Goal: Task Accomplishment & Management: Manage account settings

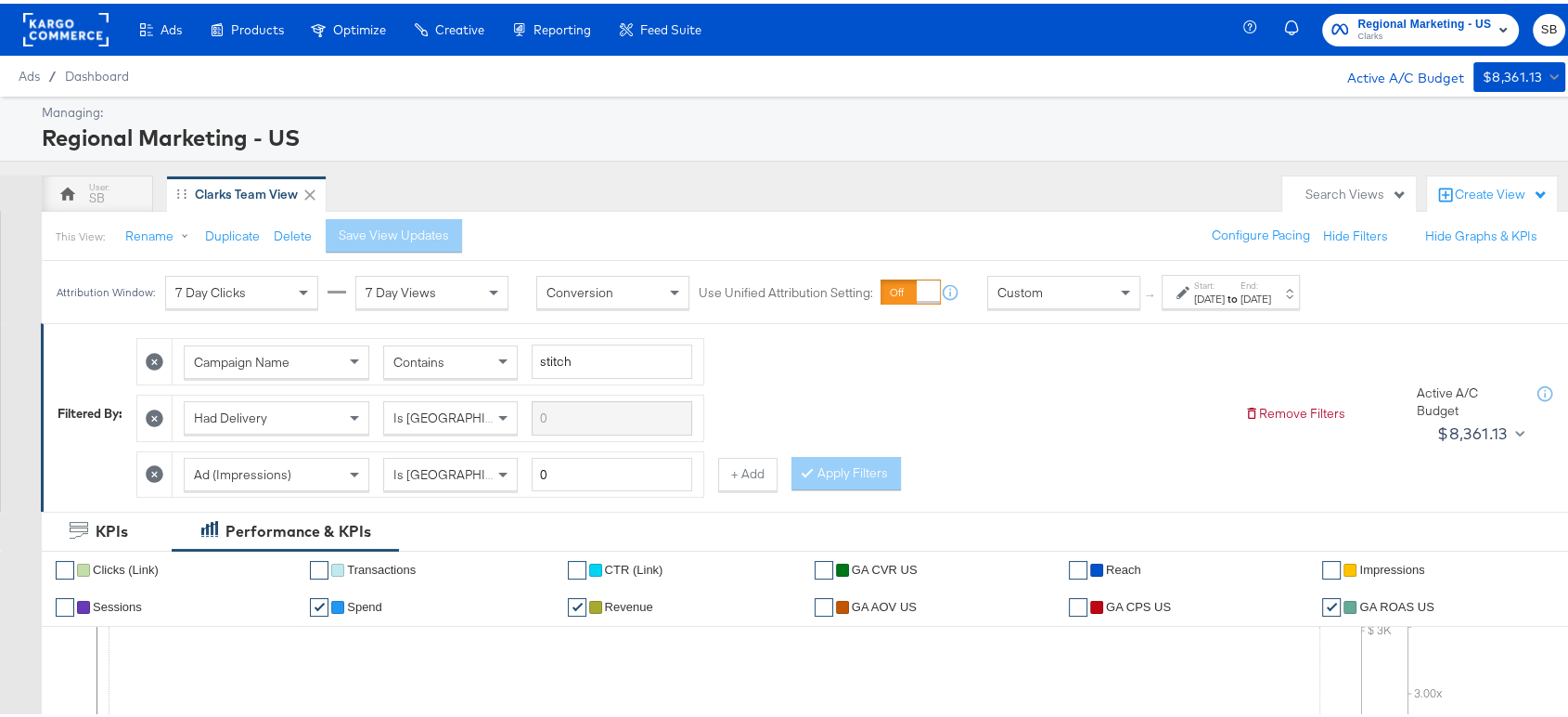
click at [57, 38] on rect at bounding box center [65, 26] width 85 height 33
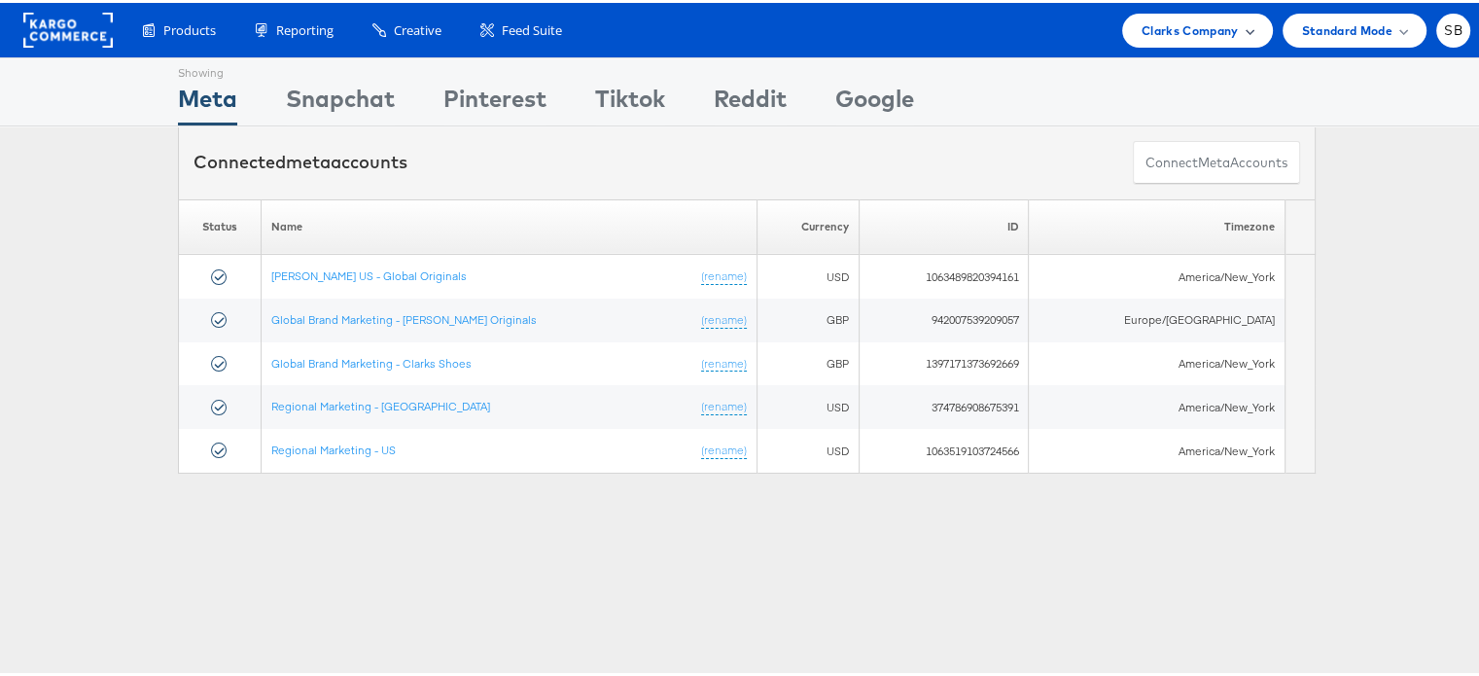
click at [1211, 28] on span "Clarks Company" at bounding box center [1190, 28] width 97 height 20
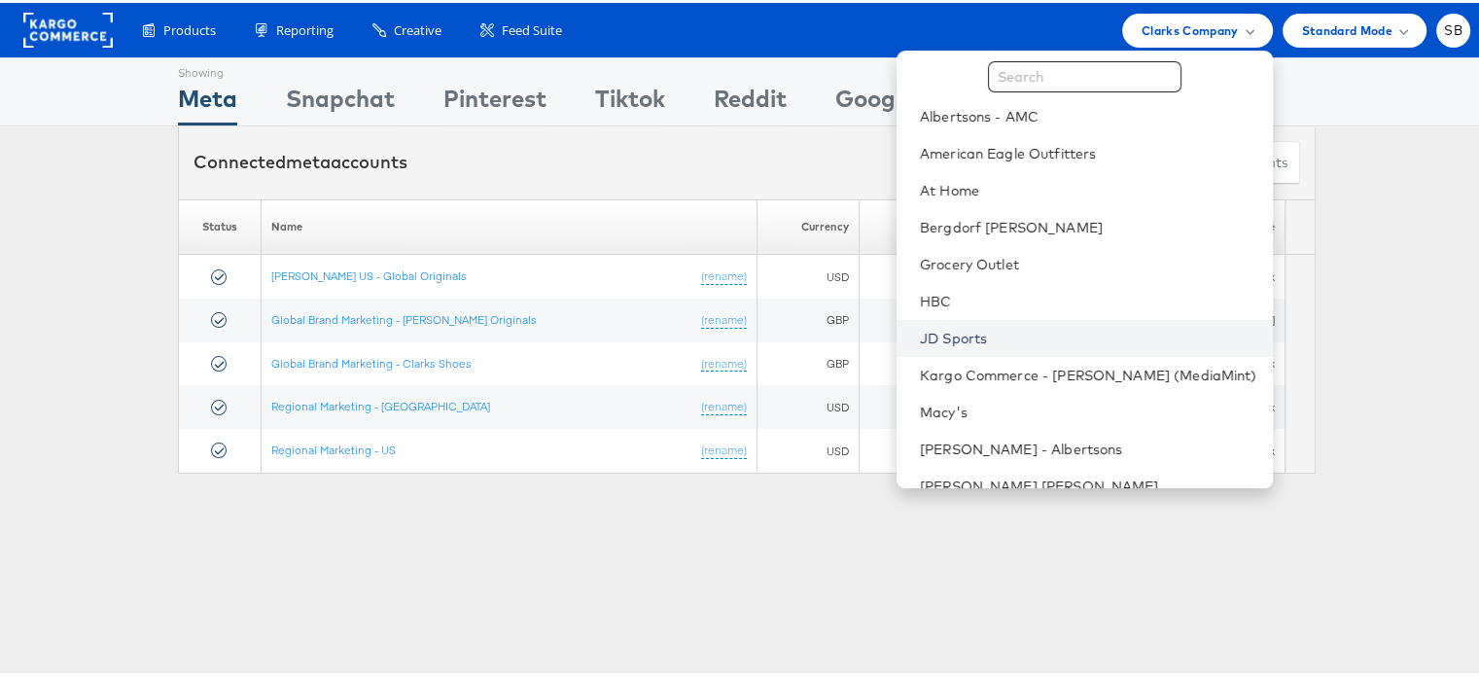
scroll to position [31, 0]
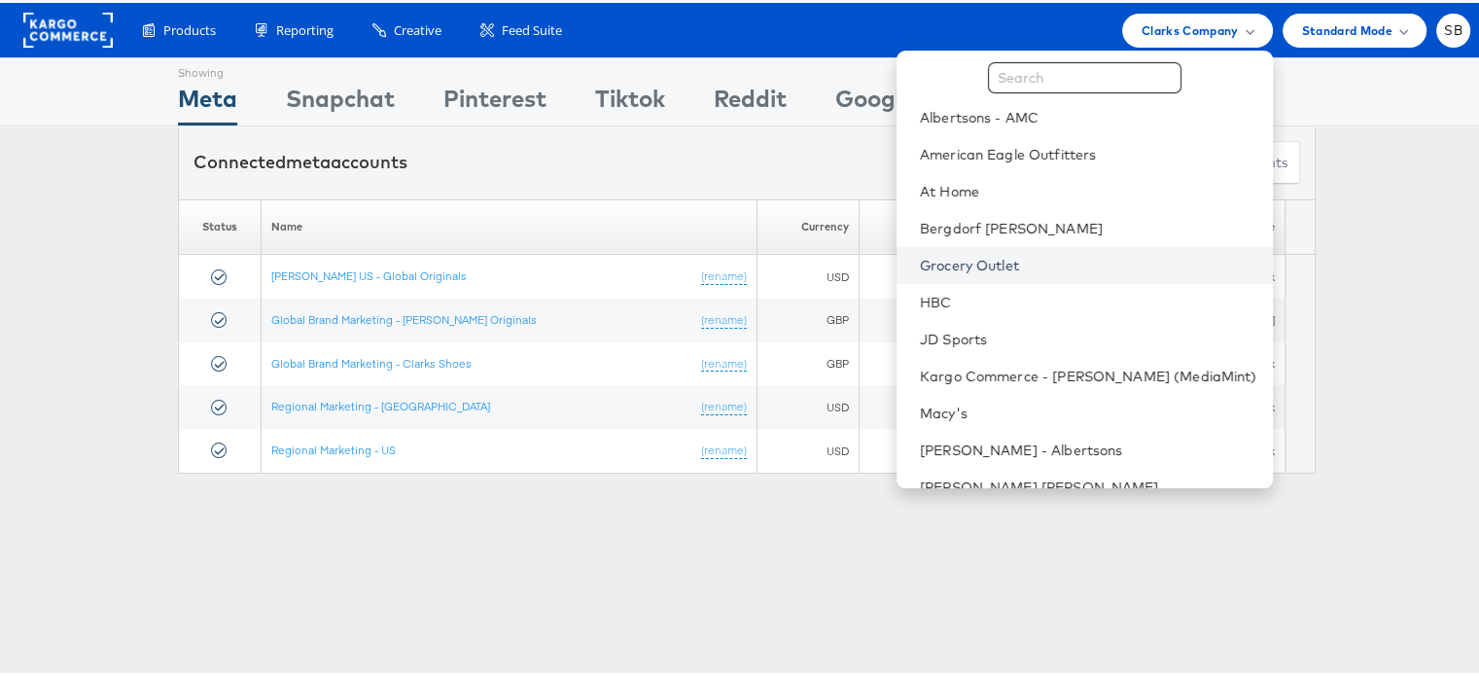
click at [1011, 263] on link "Grocery Outlet" at bounding box center [1088, 262] width 337 height 19
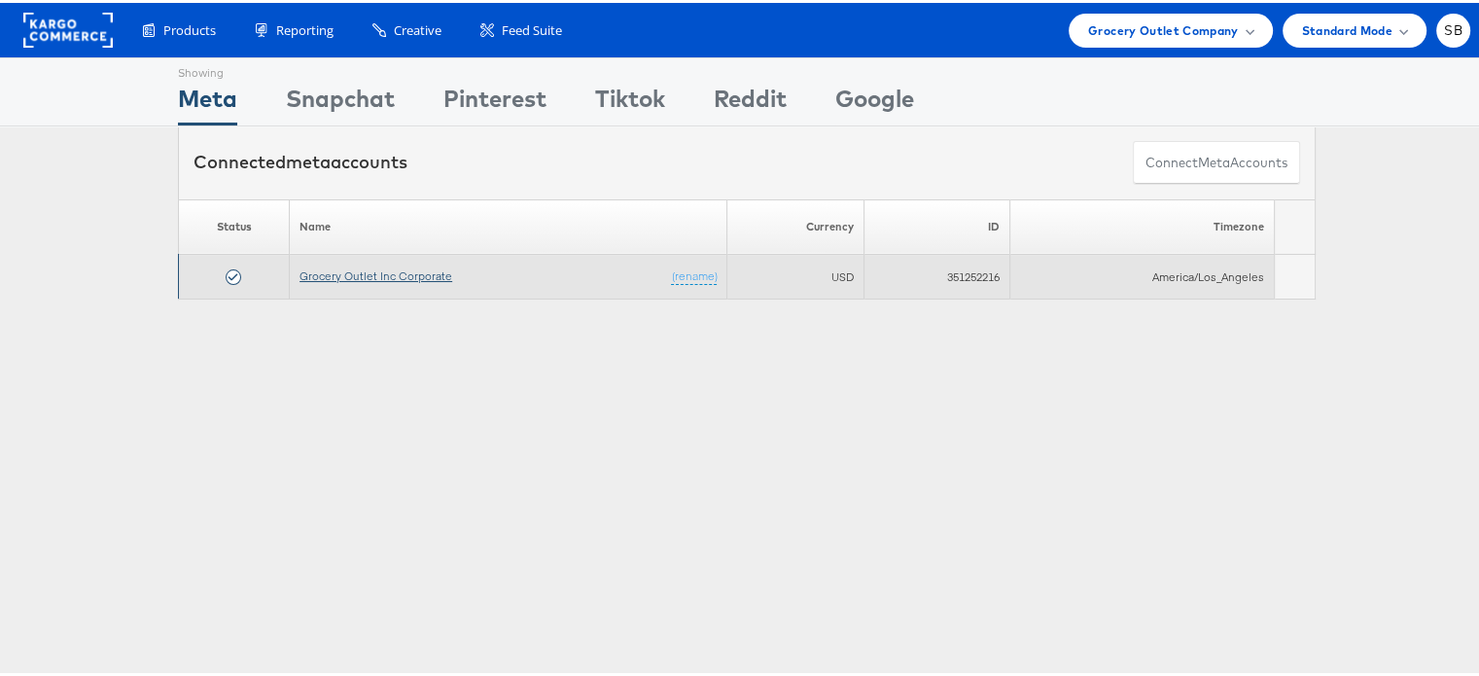
click at [373, 267] on link "Grocery Outlet Inc Corporate" at bounding box center [375, 272] width 153 height 15
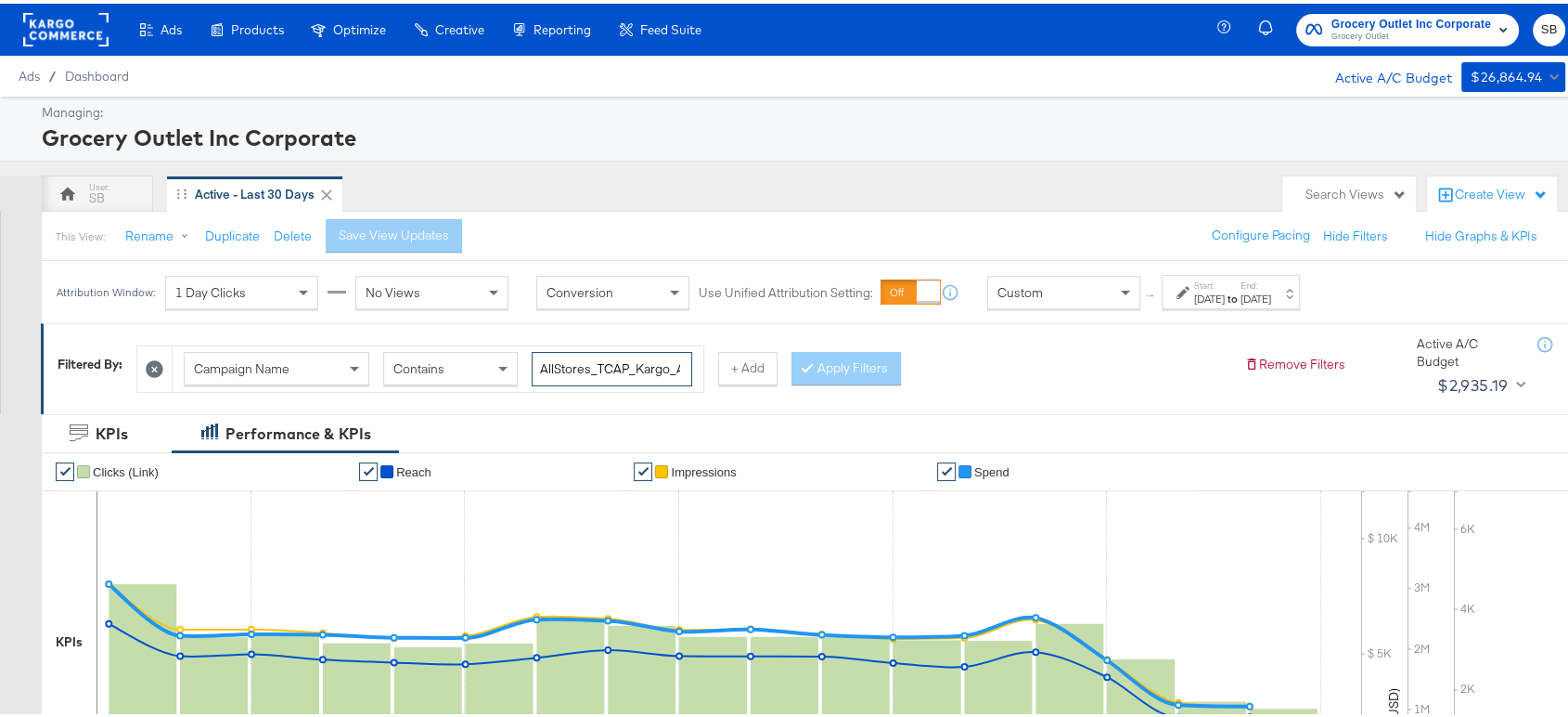
click at [627, 364] on input "AllStores_TCAP_Kargo_Awareness" at bounding box center [612, 366] width 160 height 34
click at [77, 27] on rect at bounding box center [65, 26] width 85 height 33
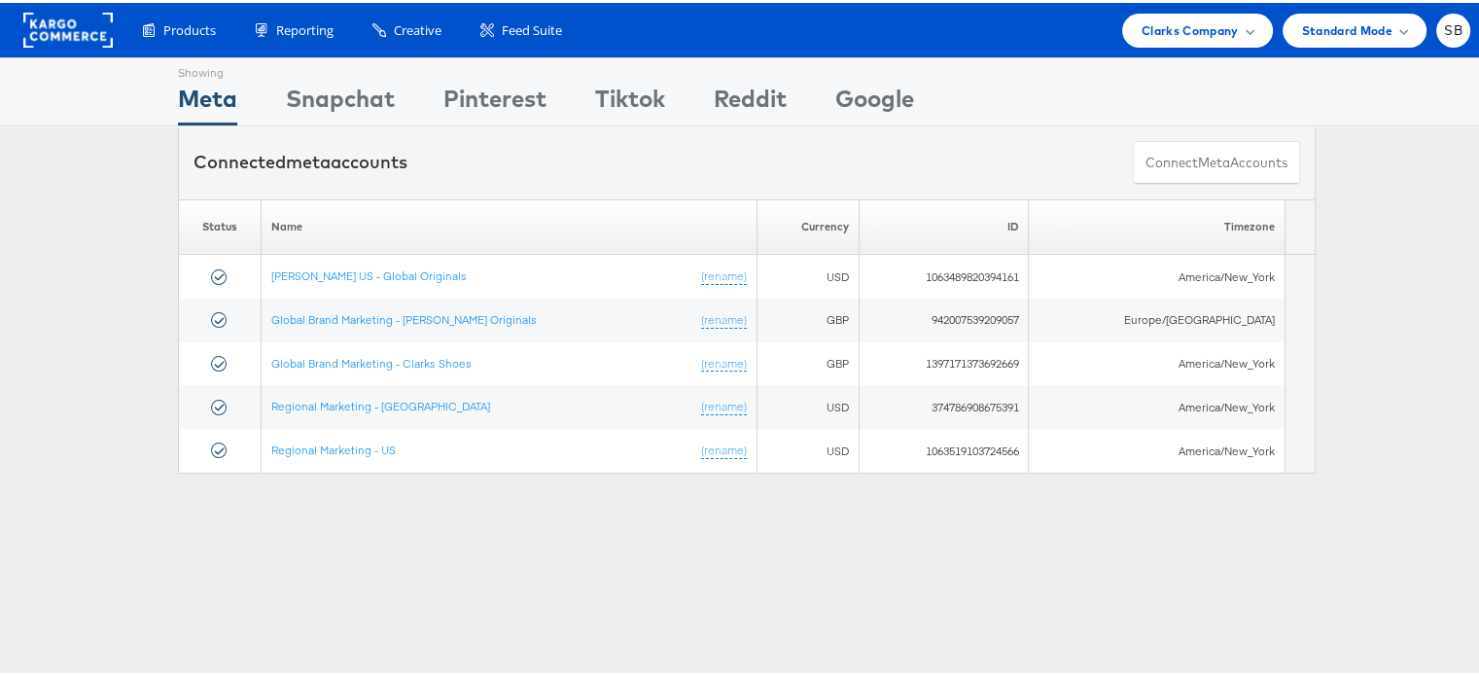
click at [1206, 9] on div "Products Product Catalogs Enhance Your Product Catalog, Map Them to Publishers,…" at bounding box center [747, 27] width 1494 height 54
click at [1204, 14] on div "Clarks Company" at bounding box center [1197, 28] width 151 height 34
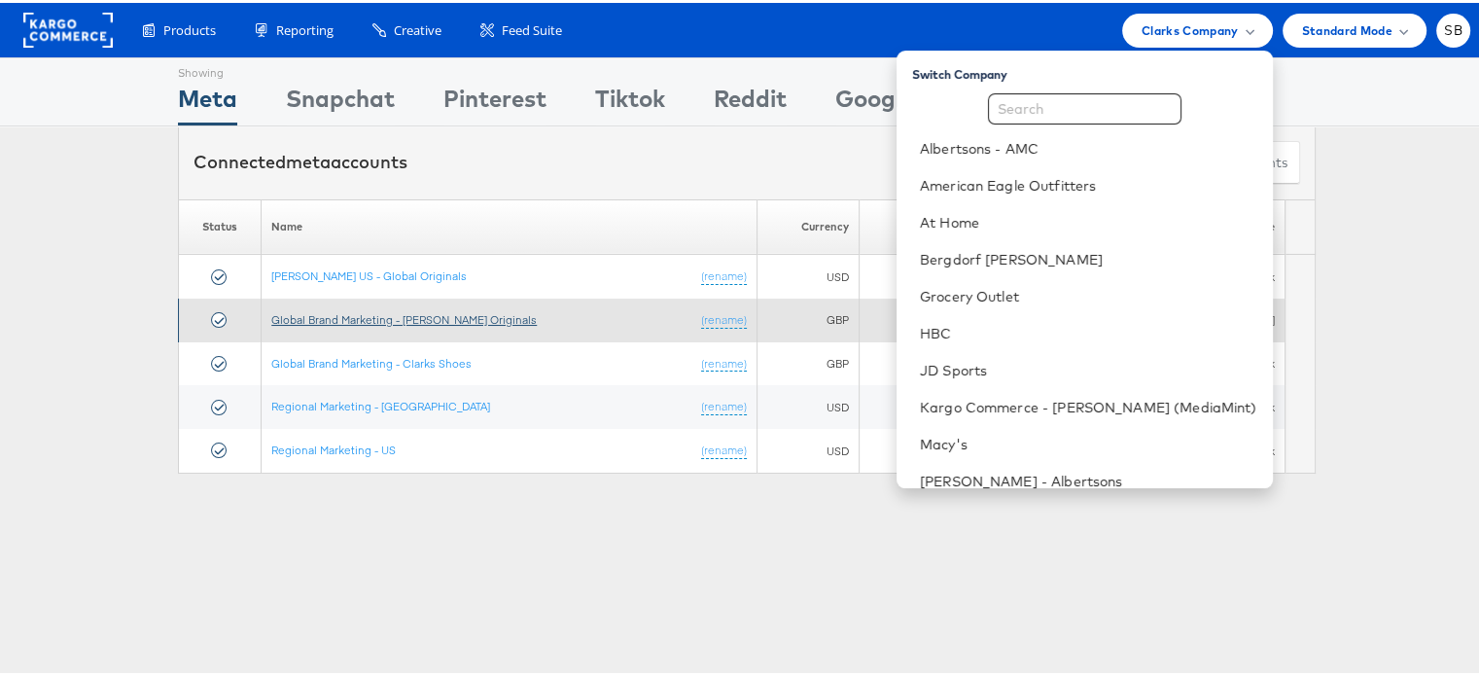
click at [406, 311] on link "Global Brand Marketing - [PERSON_NAME] Originals" at bounding box center [403, 316] width 265 height 15
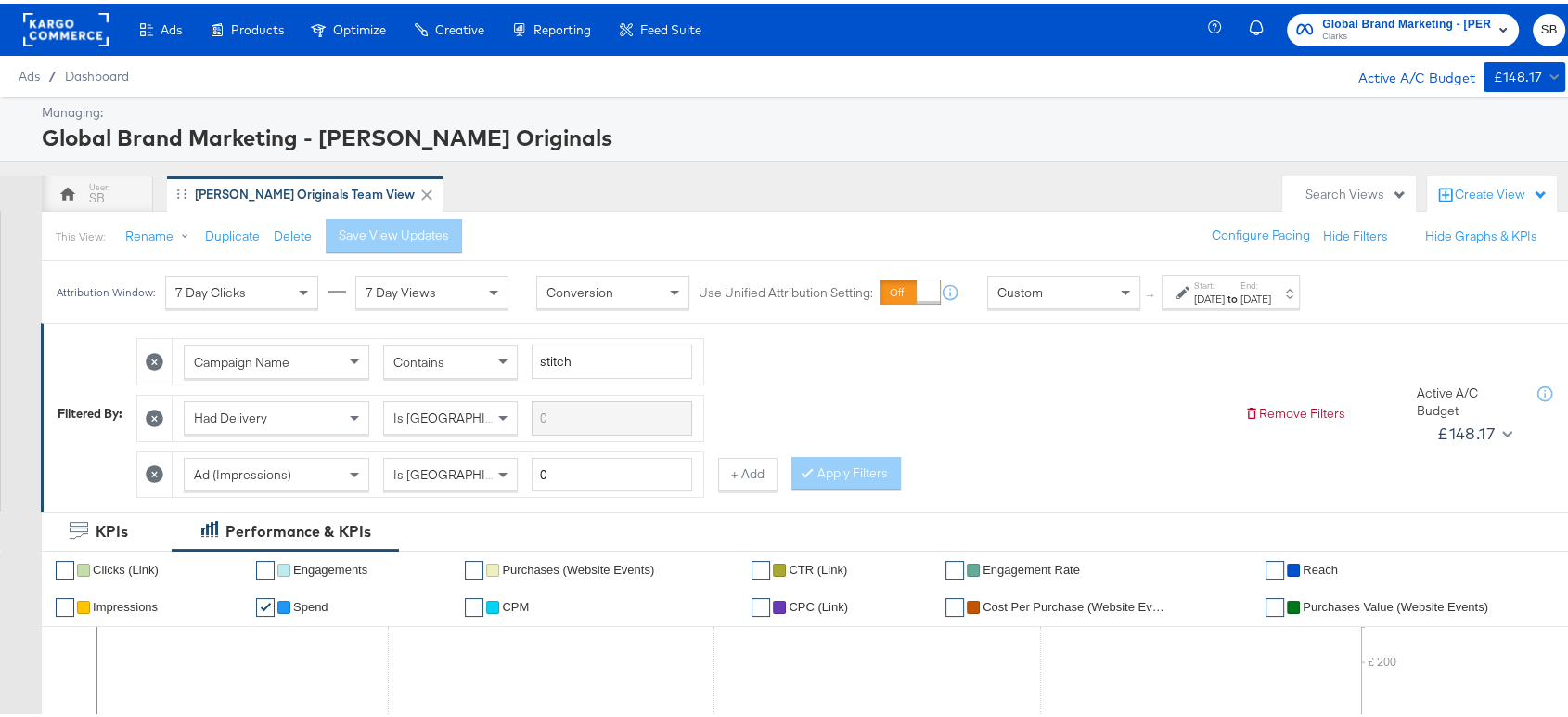
click at [1261, 283] on div "Start: [DATE] to End: [DATE]" at bounding box center [1232, 289] width 77 height 27
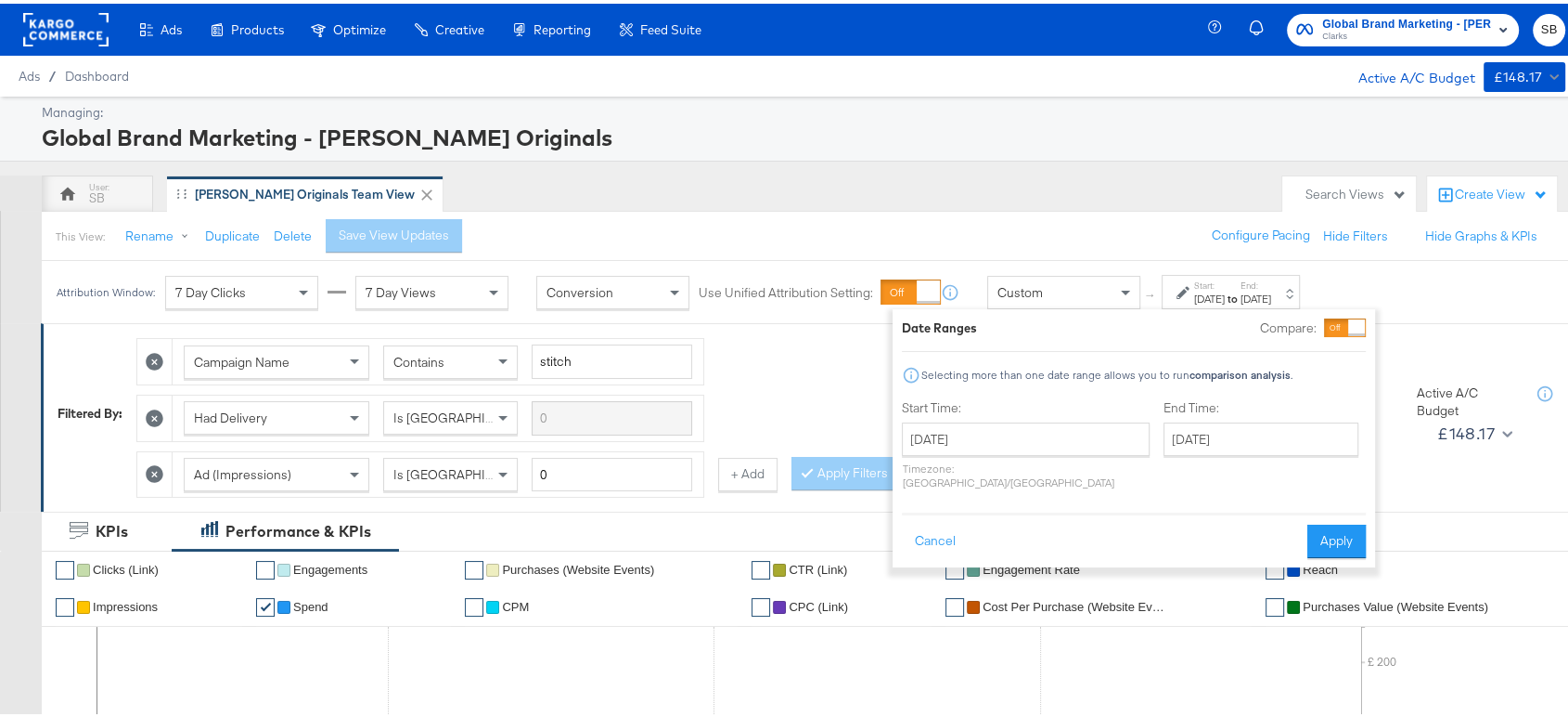
click at [1063, 208] on div "This View: Rename Duplicate Delete Save View Updates Configure Pacing Hide Filt…" at bounding box center [812, 232] width 1543 height 51
click at [934, 520] on button "Cancel" at bounding box center [935, 537] width 67 height 33
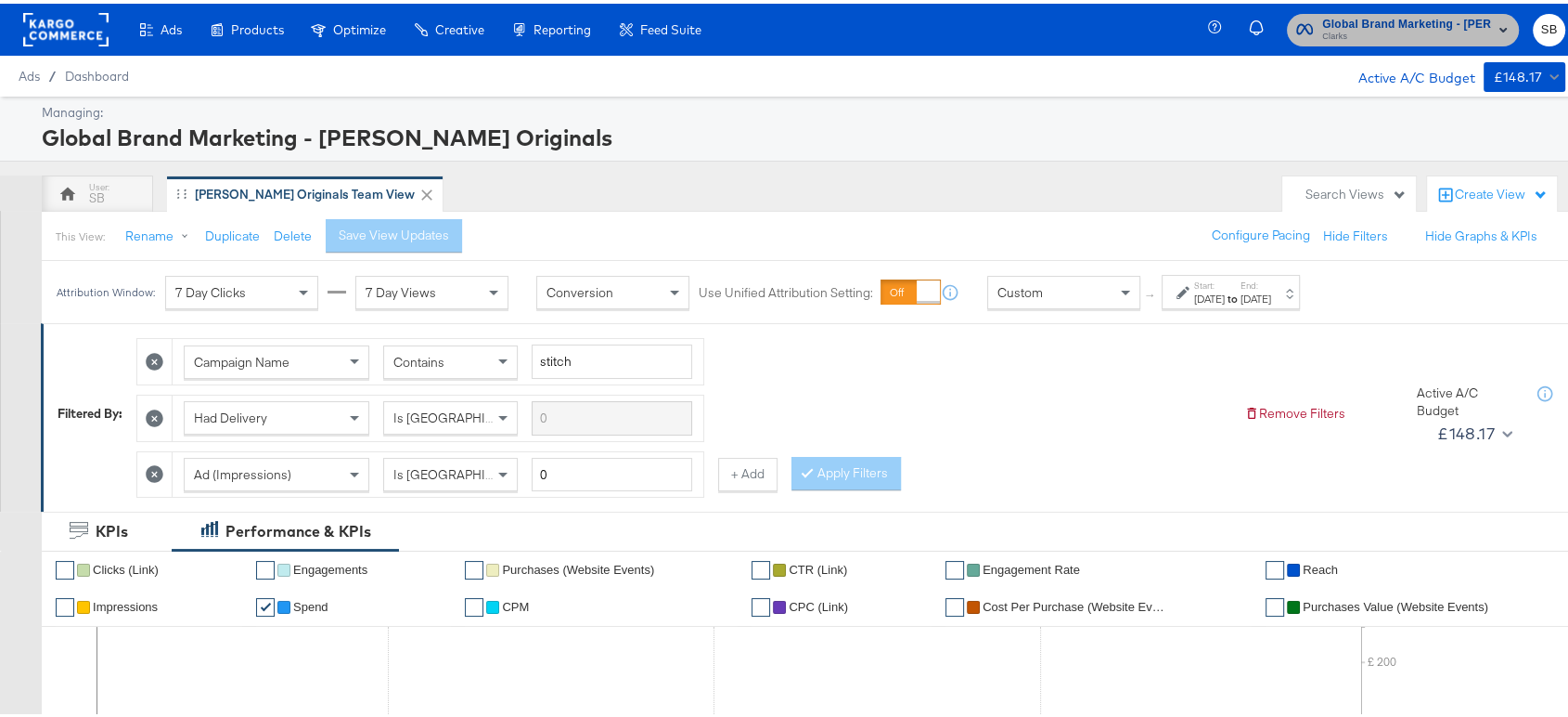
click at [1372, 22] on span "Global Brand Marketing - [PERSON_NAME] Originals" at bounding box center [1407, 21] width 169 height 19
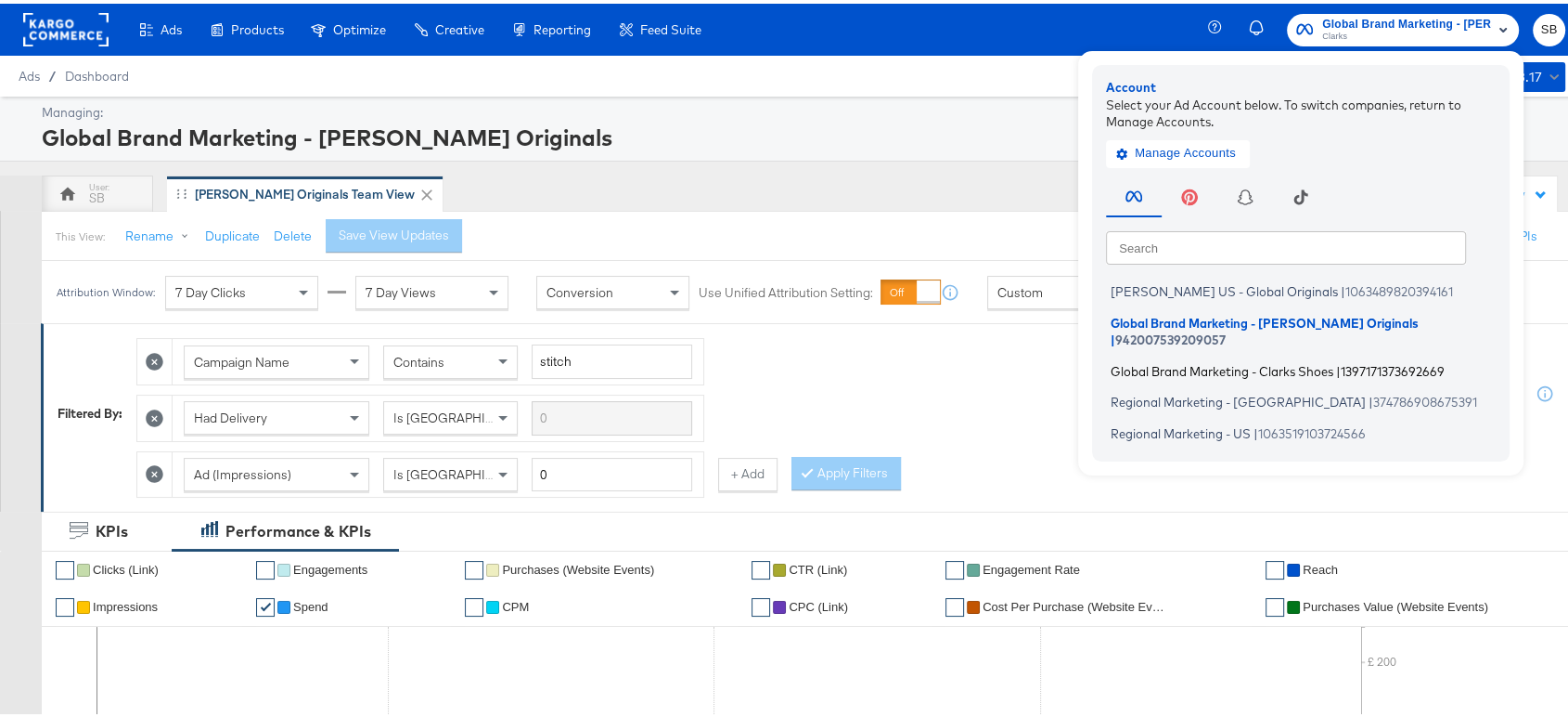
click at [1166, 359] on span "Global Brand Marketing - Clarks Shoes" at bounding box center [1222, 367] width 222 height 15
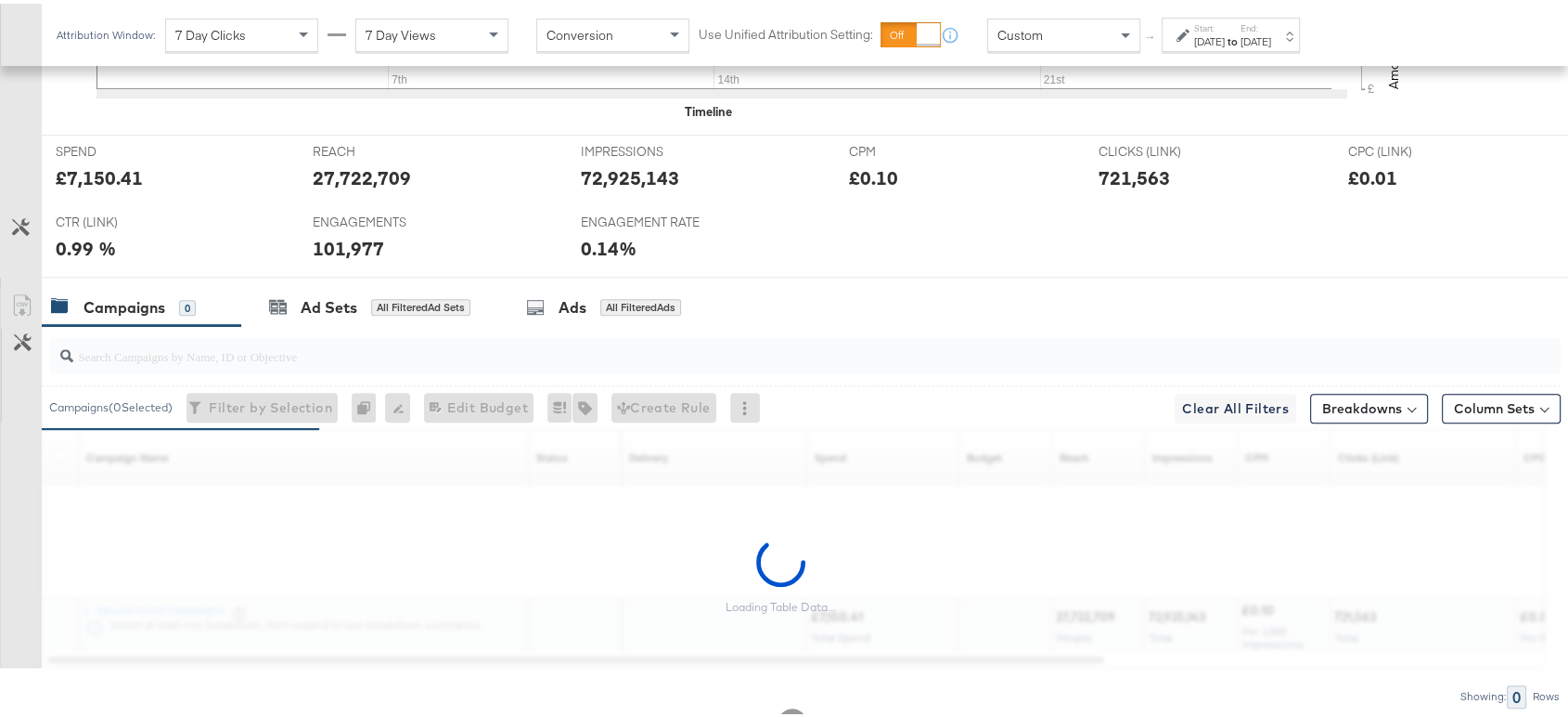
scroll to position [882, 0]
